Goal: Use online tool/utility: Utilize a website feature to perform a specific function

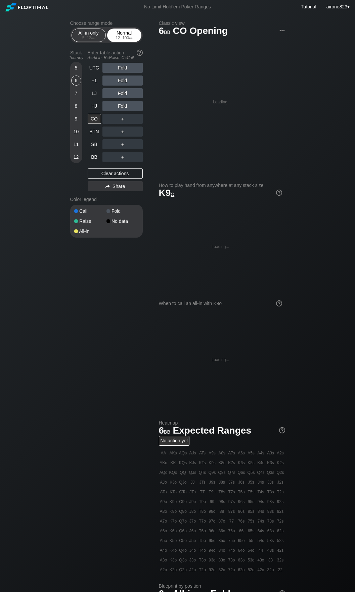
click at [129, 32] on div "Normal 12 – 100 bb" at bounding box center [124, 35] width 31 height 13
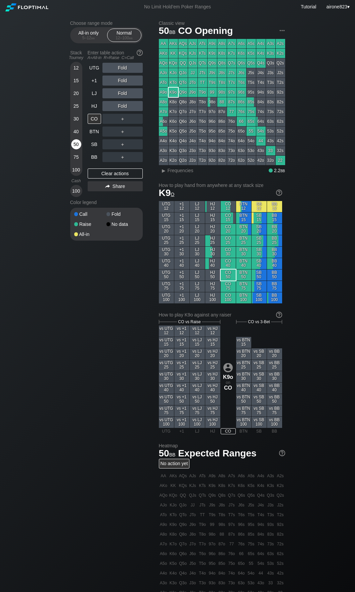
click at [78, 143] on div "50" at bounding box center [76, 144] width 10 height 10
click at [140, 146] on div "C ✕" at bounding box center [136, 144] width 13 height 10
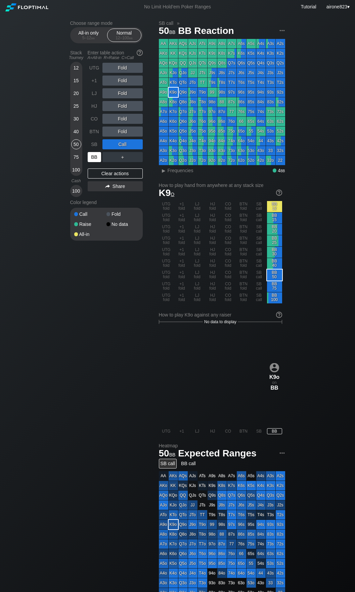
click at [94, 158] on div "BB" at bounding box center [94, 157] width 13 height 10
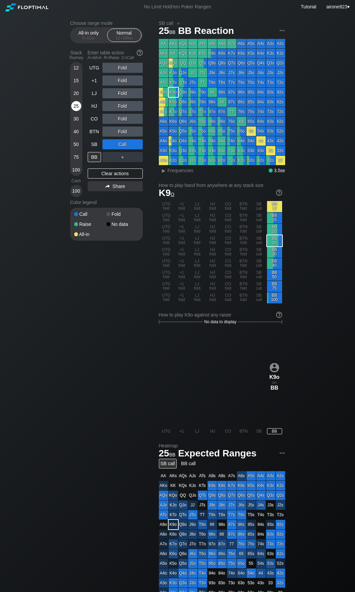
click at [76, 107] on div "25" at bounding box center [76, 106] width 10 height 10
click at [232, 141] on div "74o" at bounding box center [231, 140] width 9 height 9
click at [188, 171] on span "Frequencies" at bounding box center [180, 170] width 26 height 5
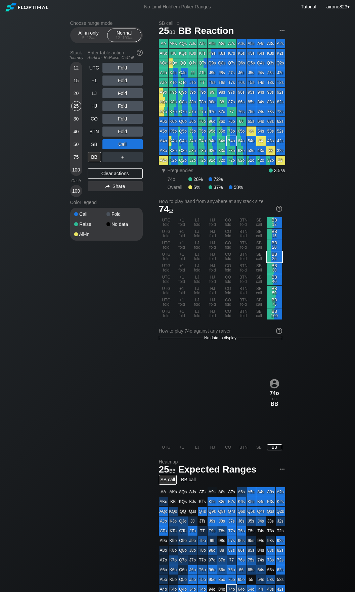
click at [127, 116] on div "Fold" at bounding box center [122, 119] width 40 height 10
click at [126, 116] on div "R ✕" at bounding box center [122, 119] width 13 height 10
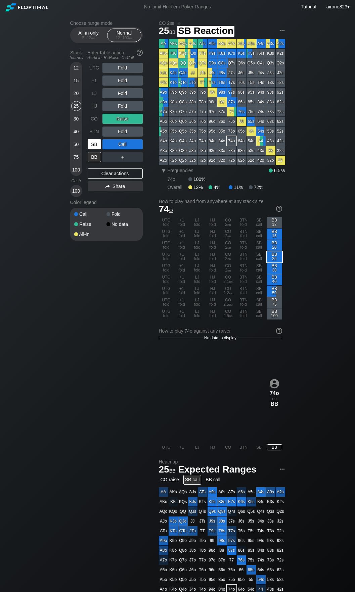
click at [96, 147] on div "SB" at bounding box center [94, 144] width 13 height 10
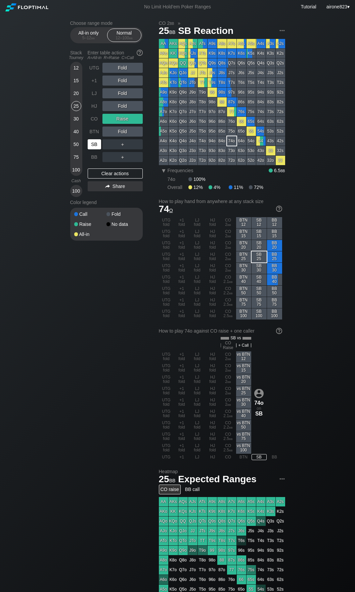
click at [96, 147] on div "SB" at bounding box center [94, 144] width 13 height 10
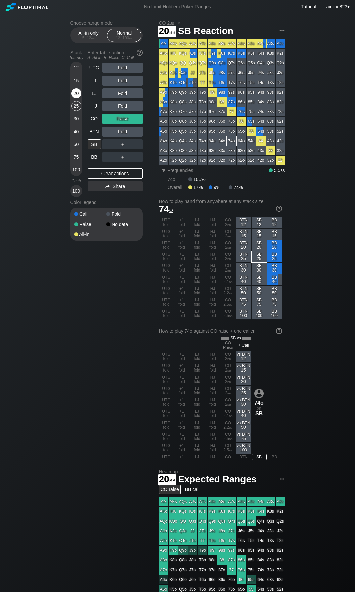
click at [74, 99] on div "20" at bounding box center [76, 94] width 10 height 13
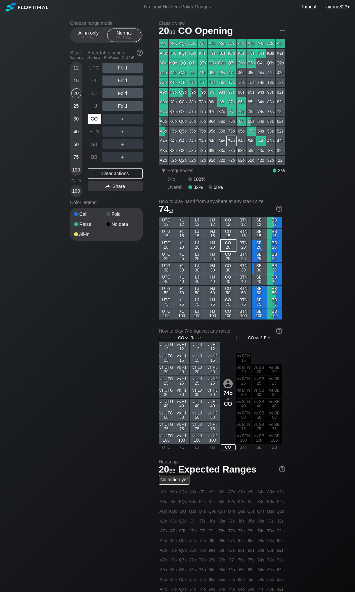
click at [91, 116] on div "CO" at bounding box center [94, 119] width 13 height 10
click at [135, 145] on div "C ✕" at bounding box center [136, 144] width 13 height 10
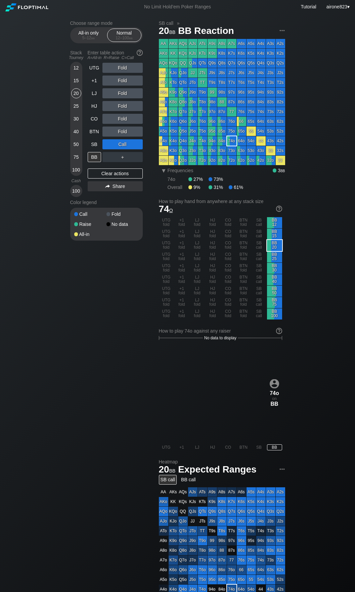
click at [118, 160] on div "＋" at bounding box center [122, 157] width 40 height 10
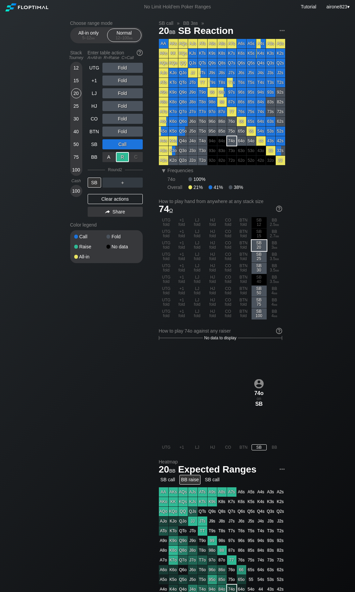
click at [118, 160] on div "R ✕" at bounding box center [122, 157] width 13 height 10
click at [104, 184] on div "A ✕" at bounding box center [108, 182] width 13 height 10
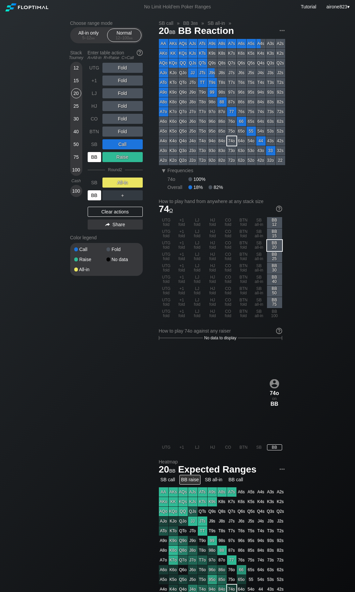
click at [94, 197] on div "BB" at bounding box center [94, 195] width 13 height 10
drag, startPoint x: 77, startPoint y: 109, endPoint x: 95, endPoint y: 118, distance: 20.4
click at [77, 109] on div "25" at bounding box center [76, 106] width 10 height 10
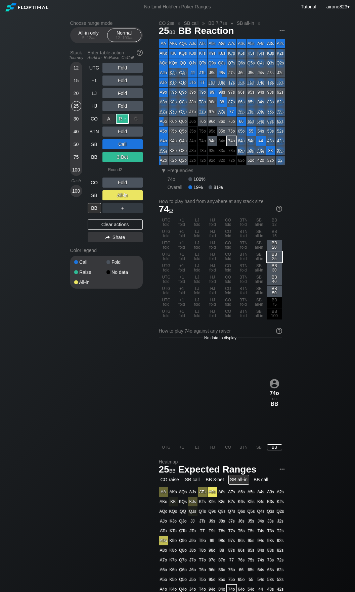
click at [123, 119] on div "R ✕" at bounding box center [122, 119] width 13 height 10
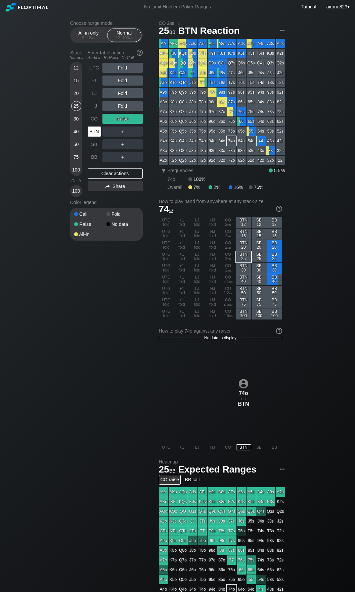
click at [92, 135] on div "BTN" at bounding box center [94, 131] width 13 height 10
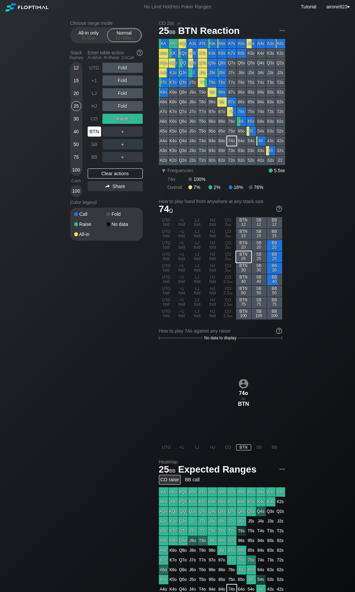
click at [92, 135] on div "BTN" at bounding box center [94, 131] width 13 height 10
